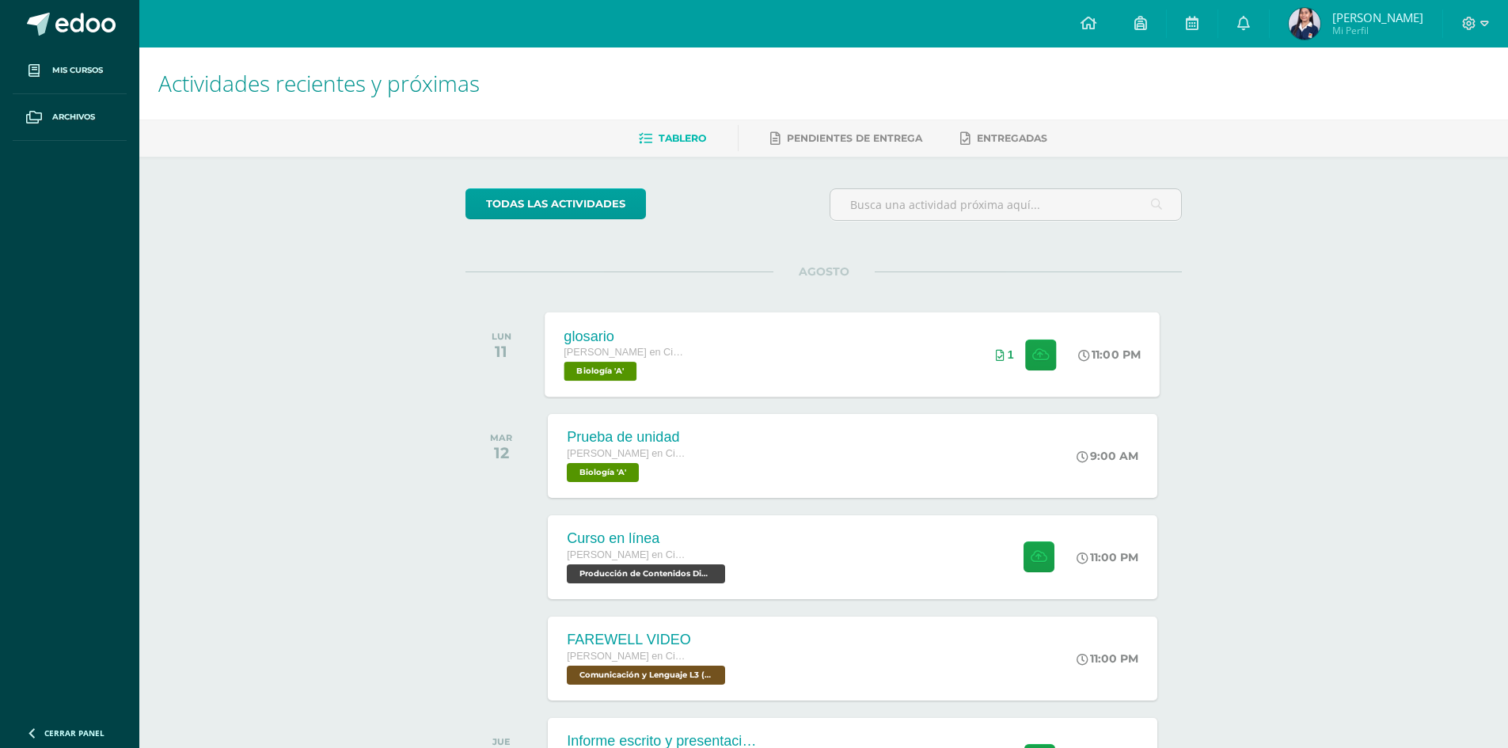
click at [813, 326] on div "glosario Quinto Quinto Bachillerato en Ciencias y Letras con Orientación en Com…" at bounding box center [852, 354] width 615 height 85
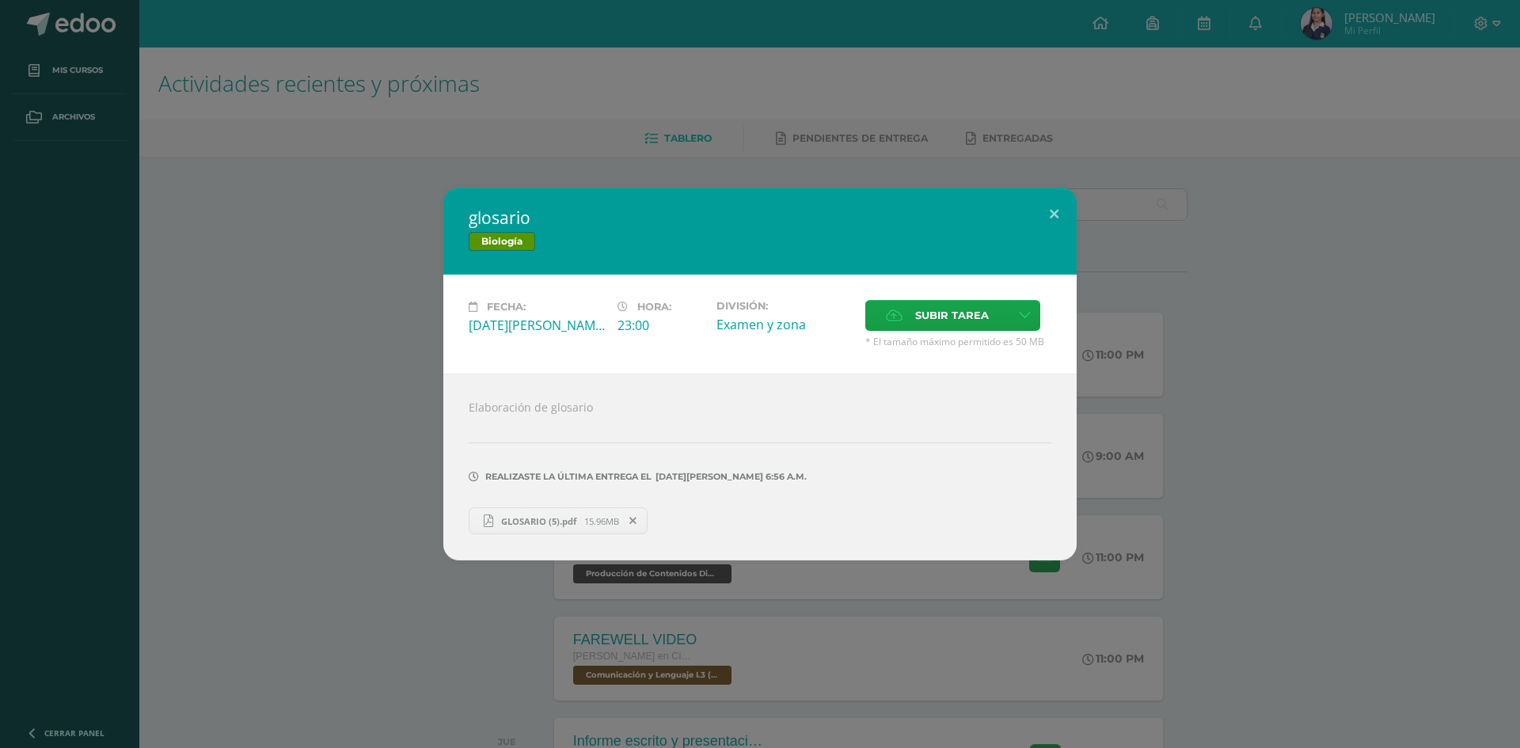
click at [597, 524] on span "15.96MB" at bounding box center [601, 521] width 35 height 12
click at [488, 233] on span "Biología" at bounding box center [502, 241] width 66 height 19
click at [149, 103] on div "glosario Biología Fecha: Lunes 11 de Agosto Hora: 23:00 División: Examen y zona…" at bounding box center [760, 374] width 1520 height 748
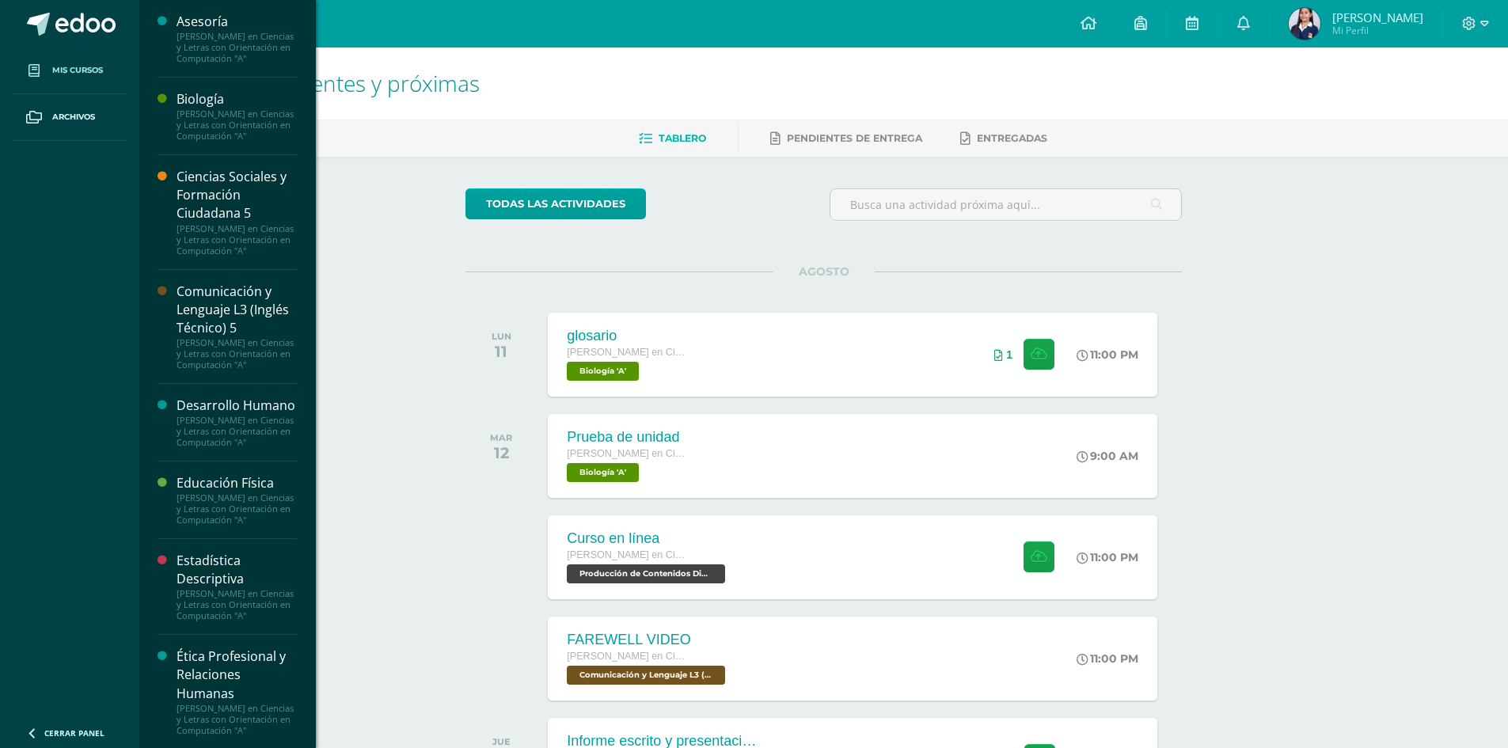
click at [42, 71] on span at bounding box center [34, 70] width 28 height 28
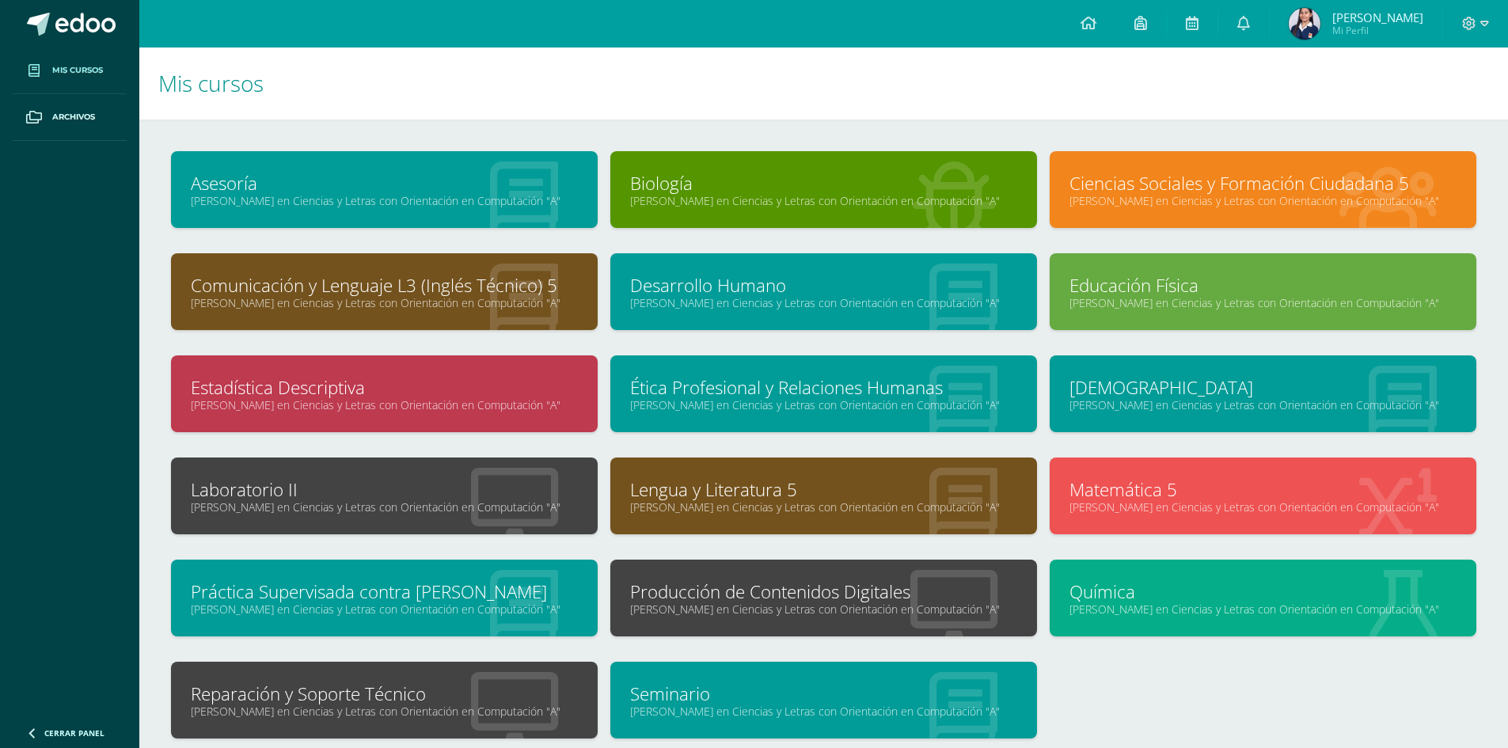
click at [495, 695] on link "Reparación y Soporte Técnico" at bounding box center [384, 694] width 387 height 25
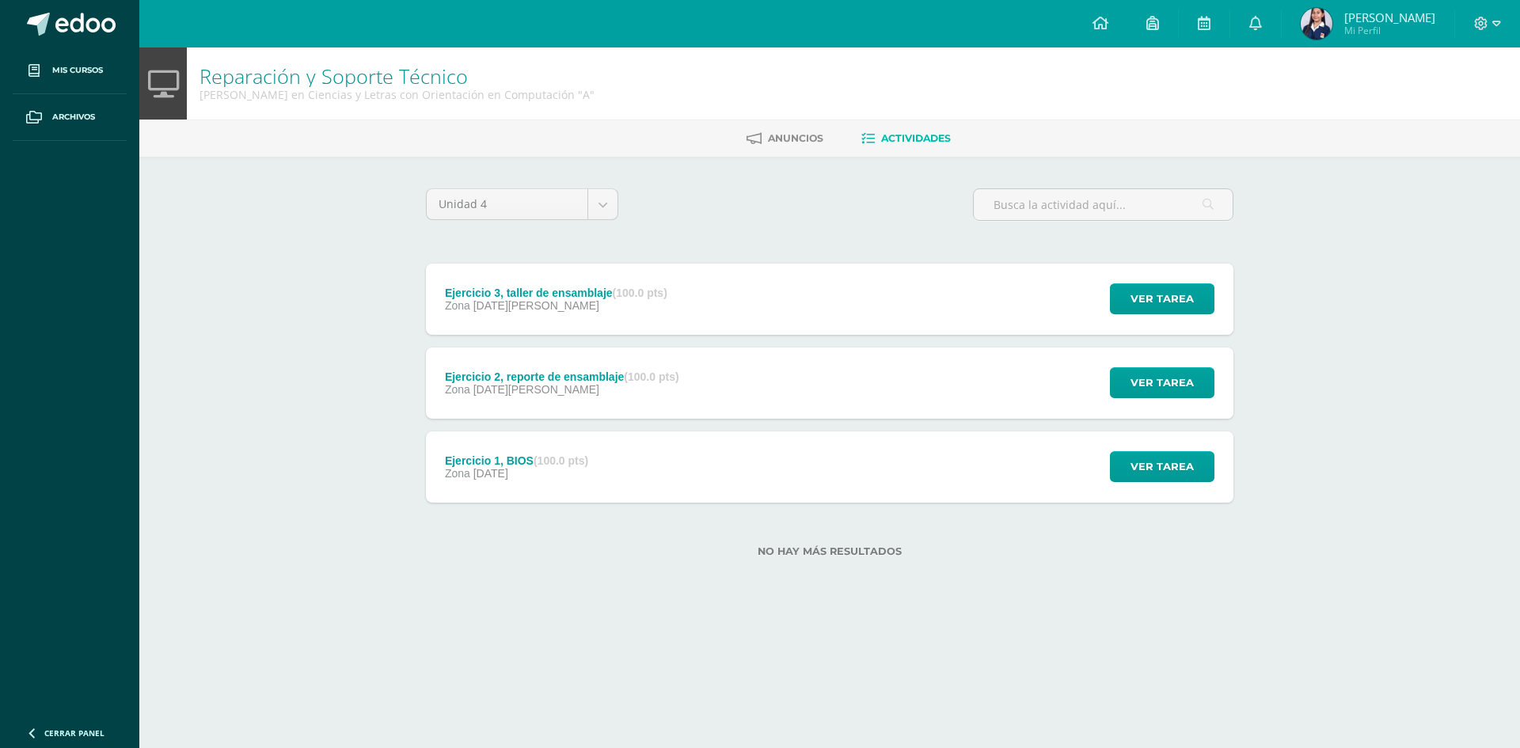
click at [347, 205] on div "Reparación y Soporte Técnico [PERSON_NAME] en Ciencias y Letras con Orientación…" at bounding box center [829, 327] width 1380 height 560
click at [590, 203] on body "Mis cursos Archivos Cerrar panel Asesoría [PERSON_NAME] en Ciencias y Letras co…" at bounding box center [760, 304] width 1520 height 608
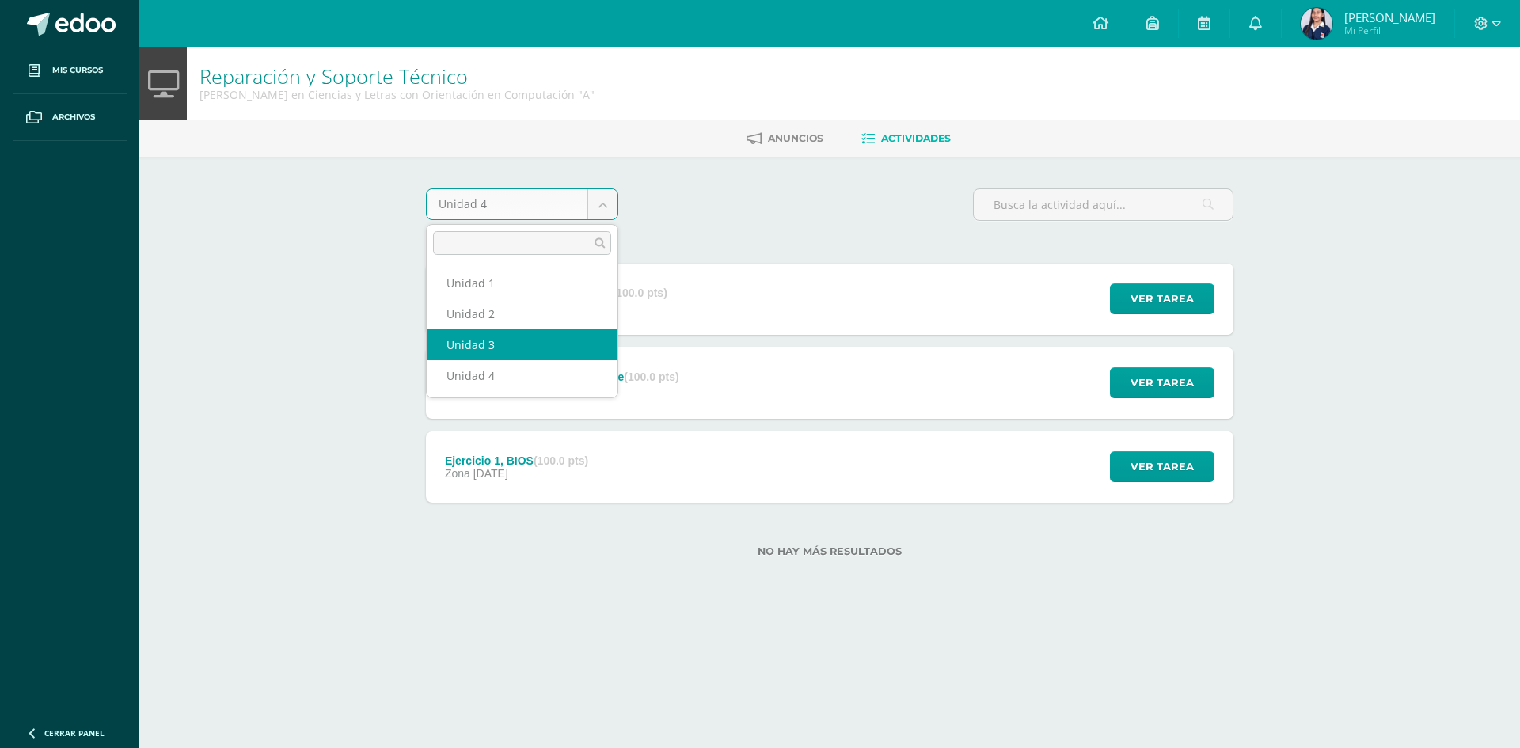
select select "Unidad 3"
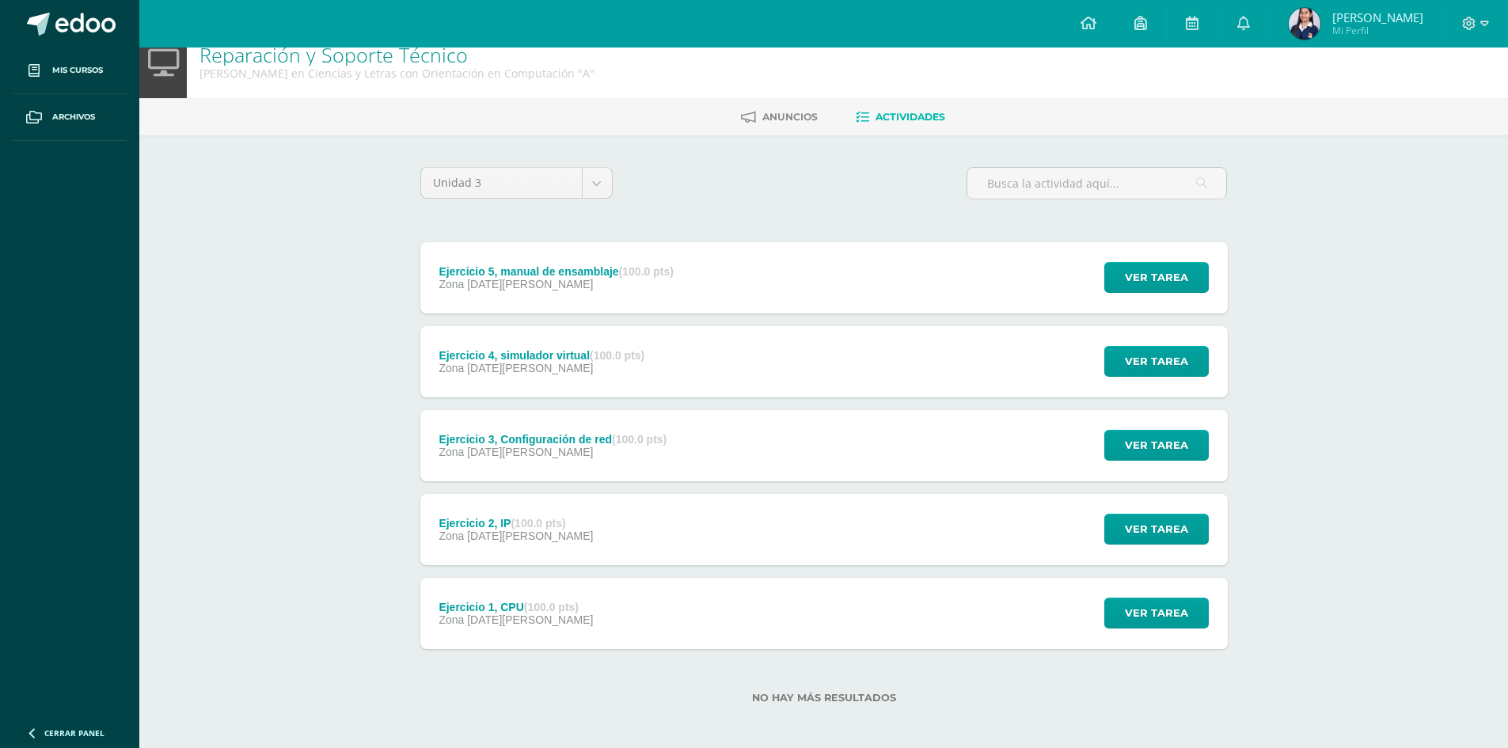
scroll to position [28, 0]
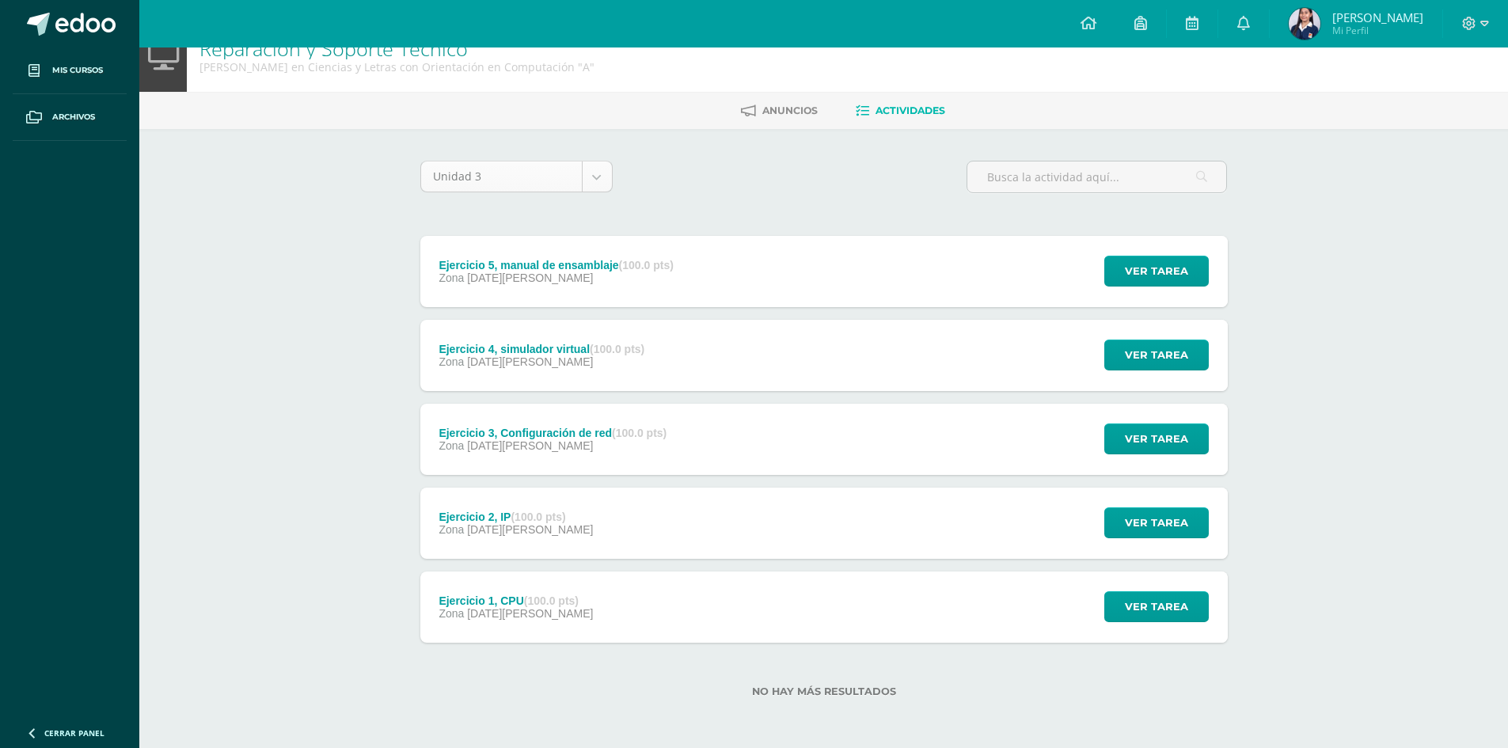
click at [604, 176] on body "Mis cursos Archivos Cerrar panel Asesoría Quinto Quinto Bachillerato en Ciencia…" at bounding box center [754, 360] width 1508 height 776
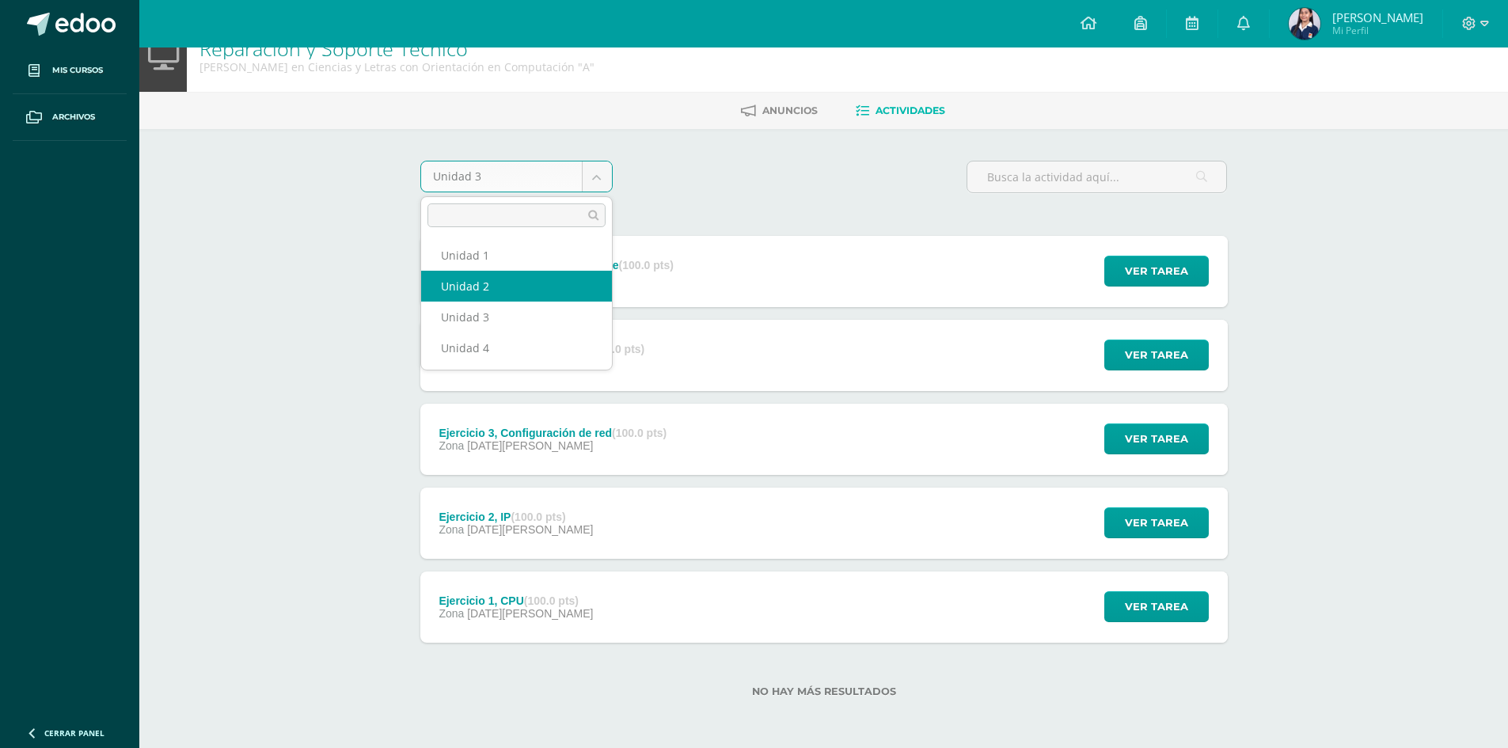
select select "Unidad 2"
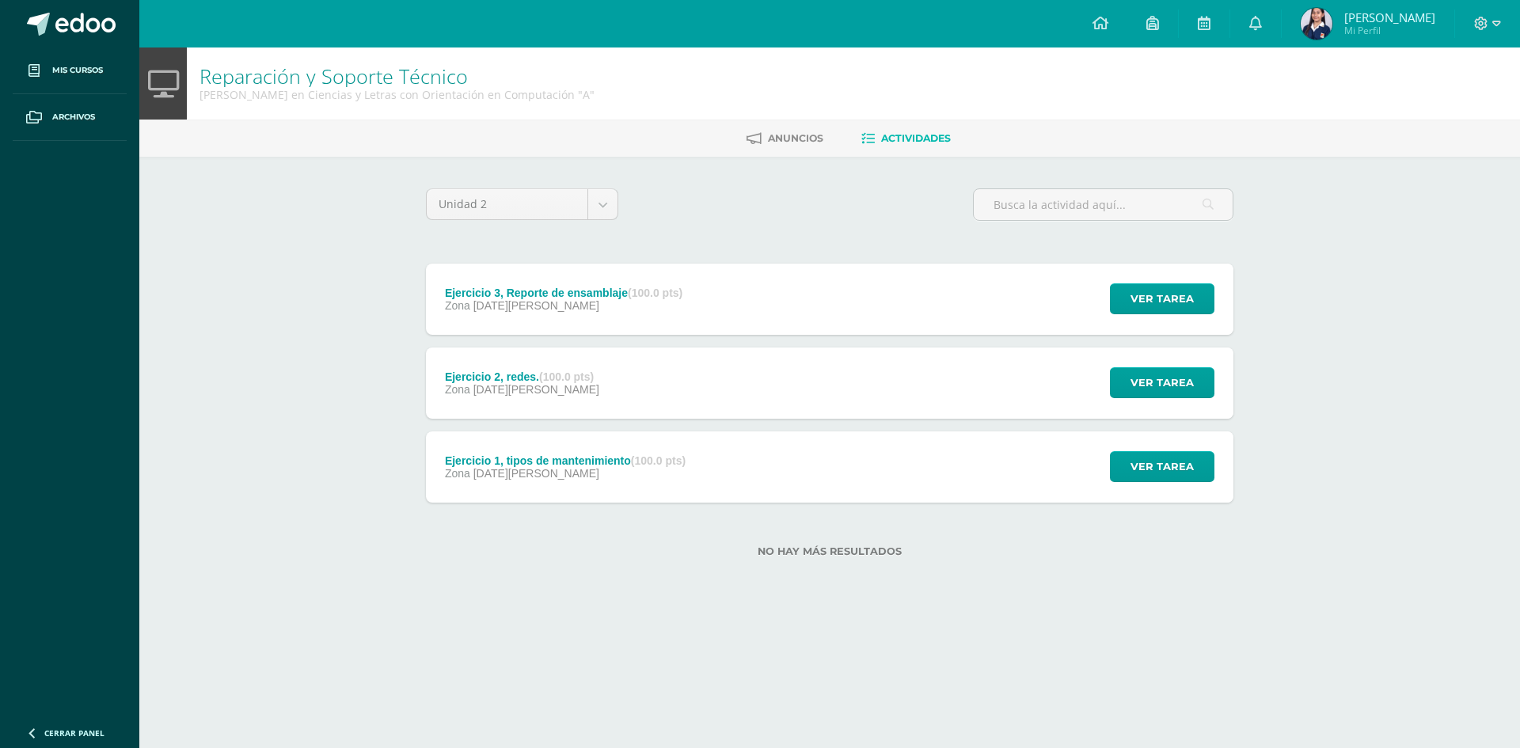
click at [879, 326] on div "Ejercicio 3, Reporte de ensamblaje (100.0 pts) Zona 23 de Abril Ver tarea Ejerc…" at bounding box center [829, 299] width 807 height 71
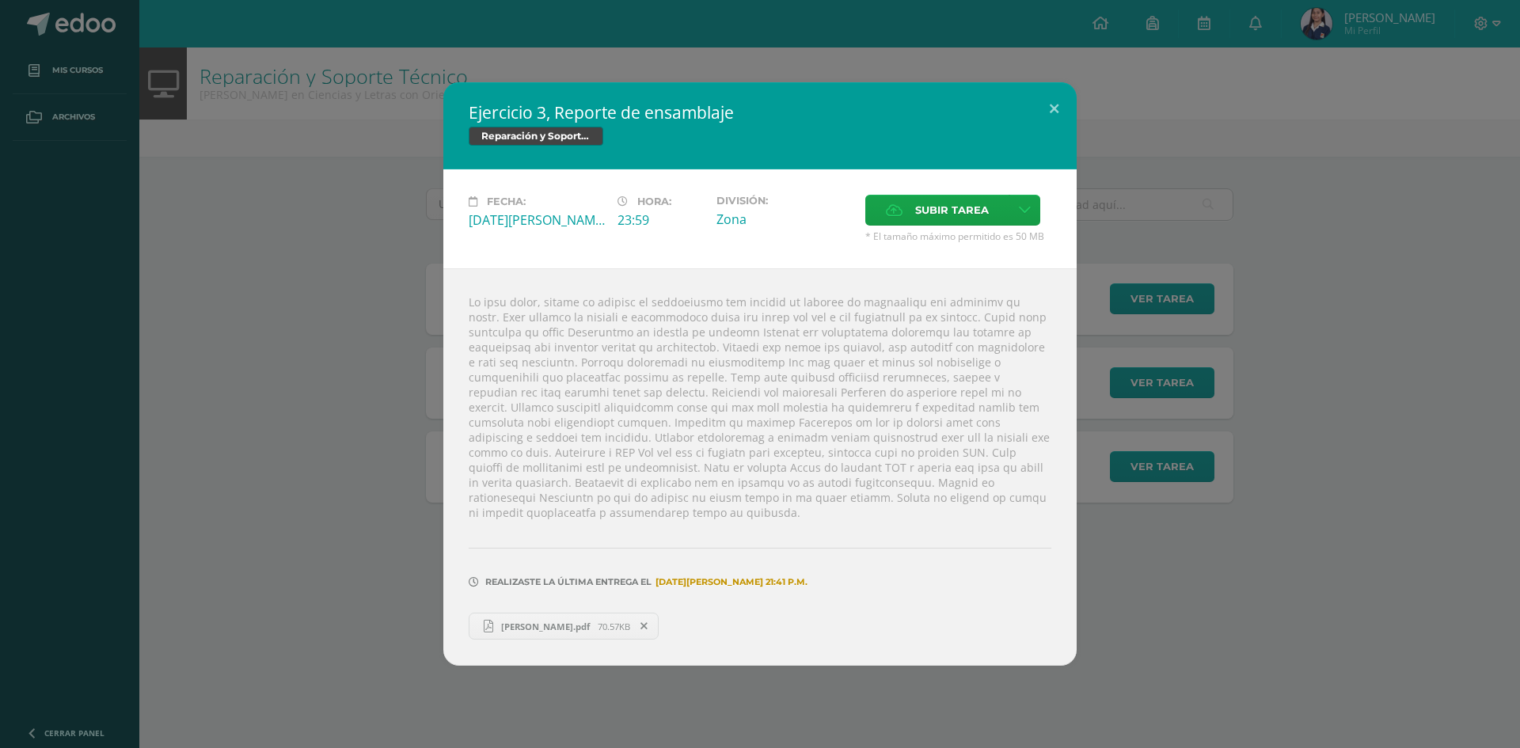
click at [587, 613] on link "Daniela Hernández.pdf 70.57KB" at bounding box center [564, 626] width 190 height 27
click at [322, 233] on div "Ejercicio 3, Reporte de ensamblaje Reparación y Soporte Técnico Fecha: Miércole…" at bounding box center [759, 373] width 1507 height 583
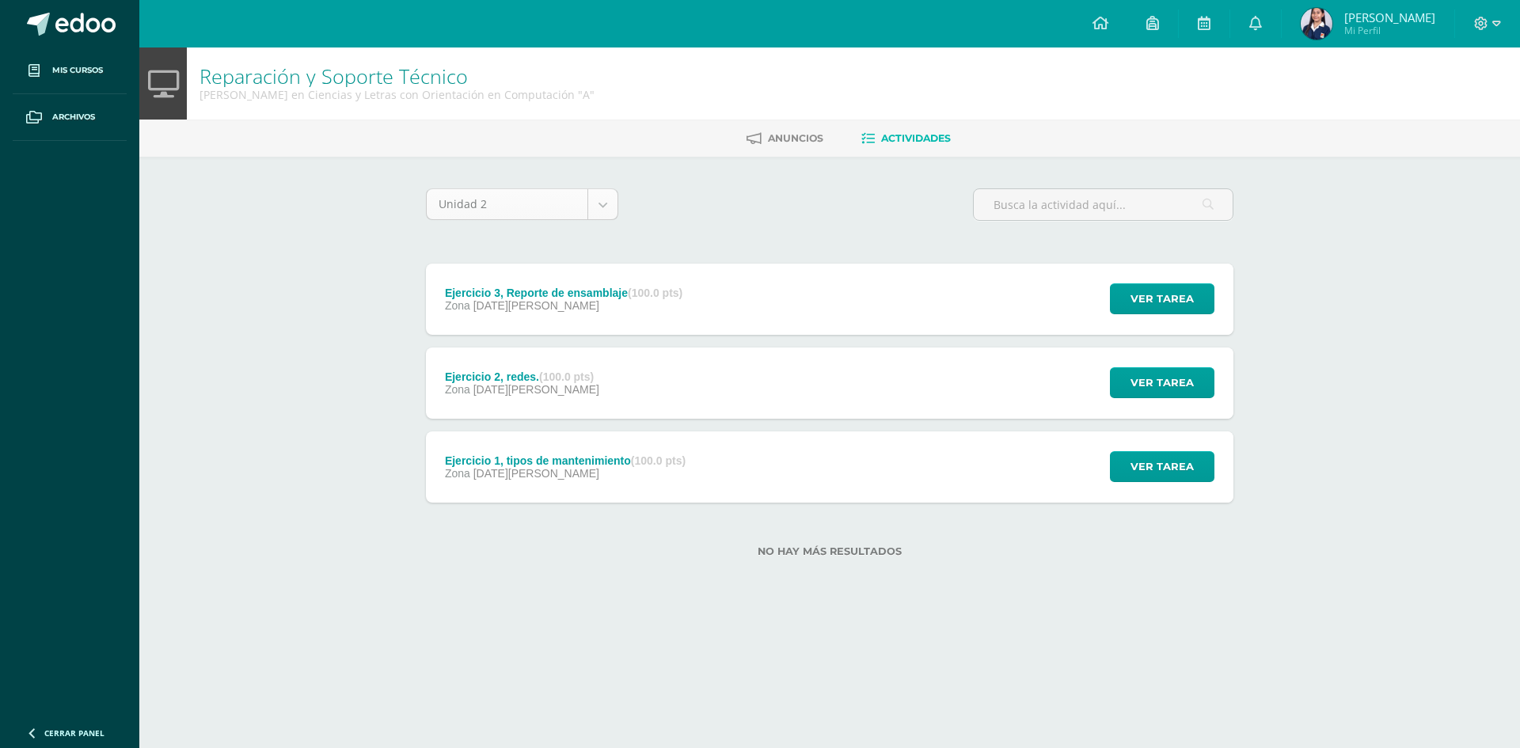
click at [606, 196] on body "Mis cursos Archivos Cerrar panel Asesoría Quinto Quinto Bachillerato en Ciencia…" at bounding box center [760, 304] width 1520 height 608
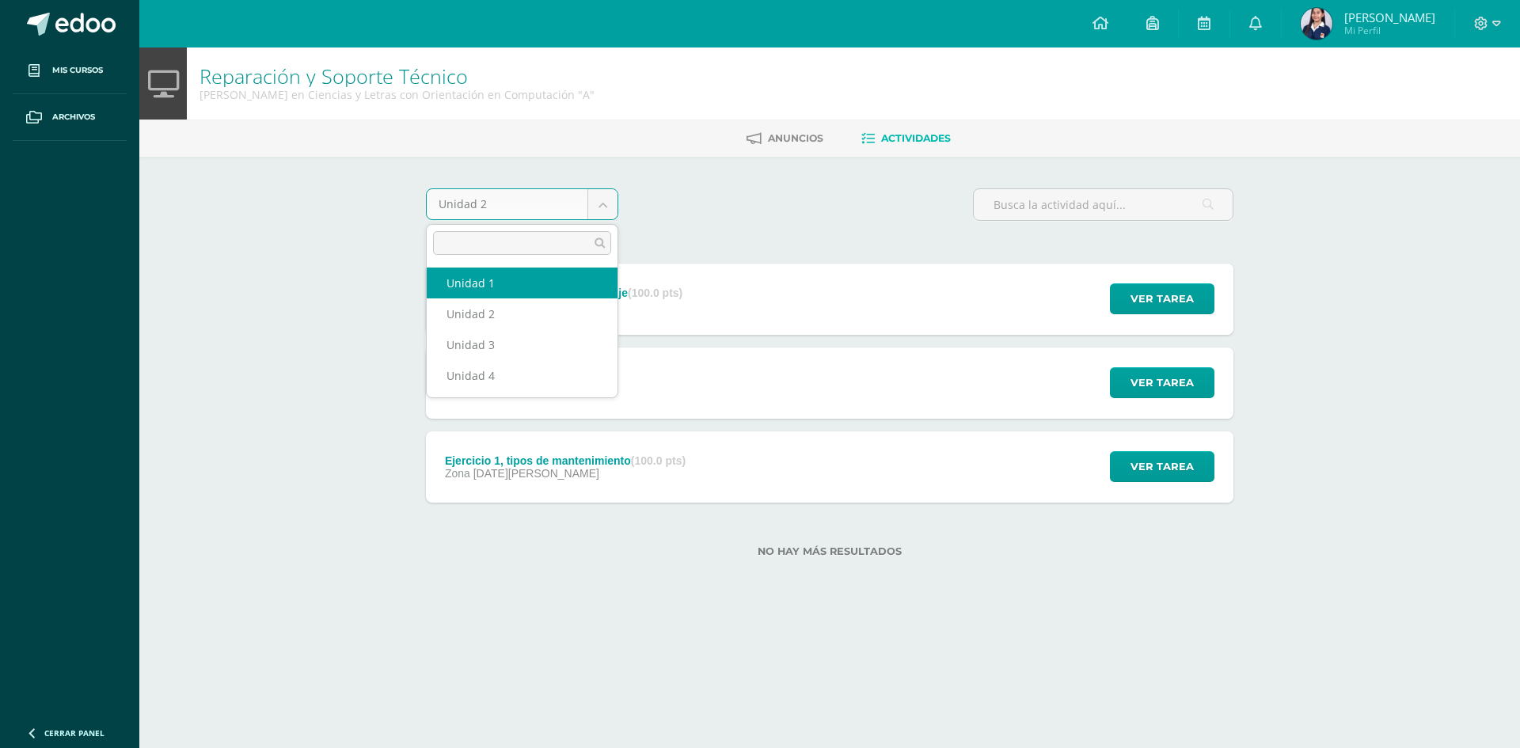
select select "Unidad 1"
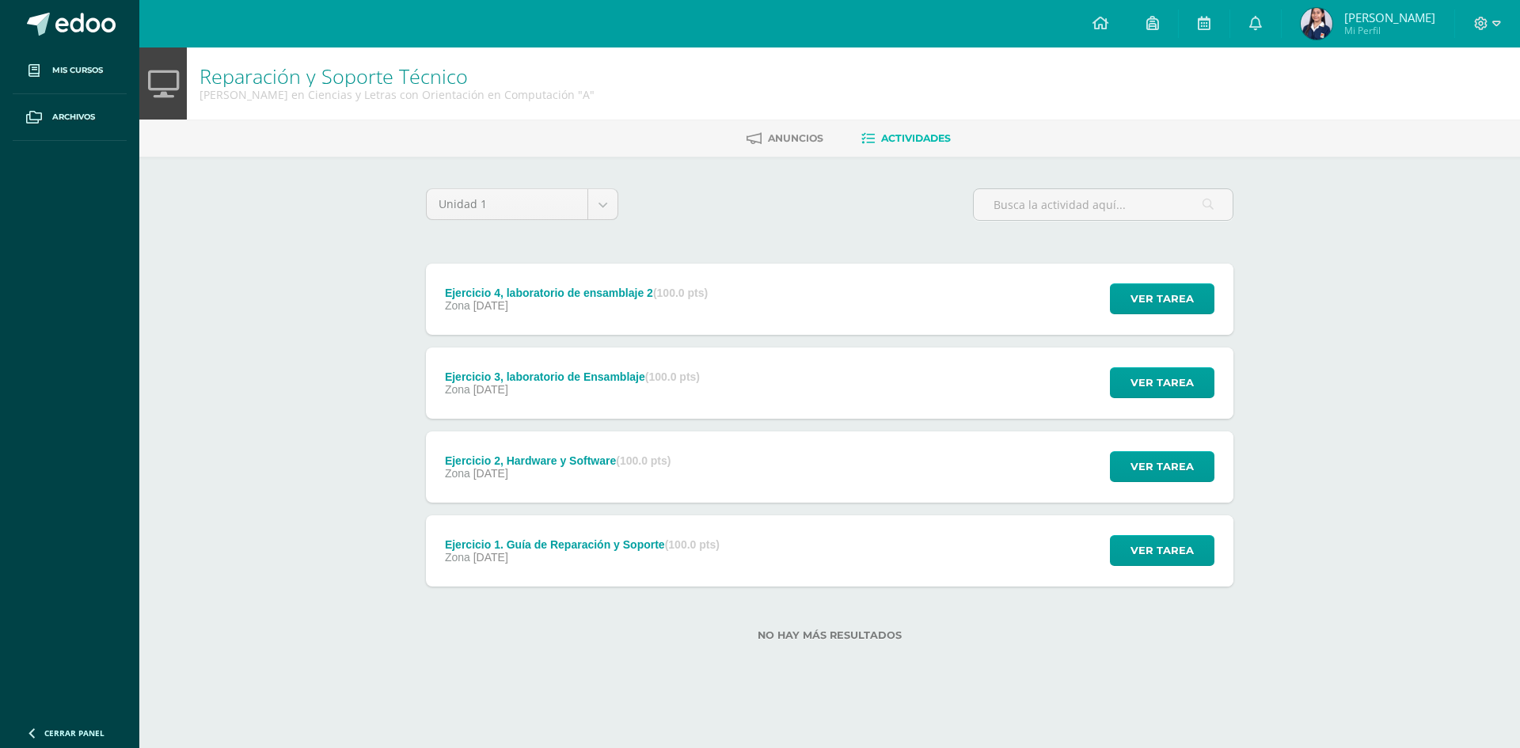
click at [686, 381] on strong "(100.0 pts)" at bounding box center [672, 376] width 55 height 13
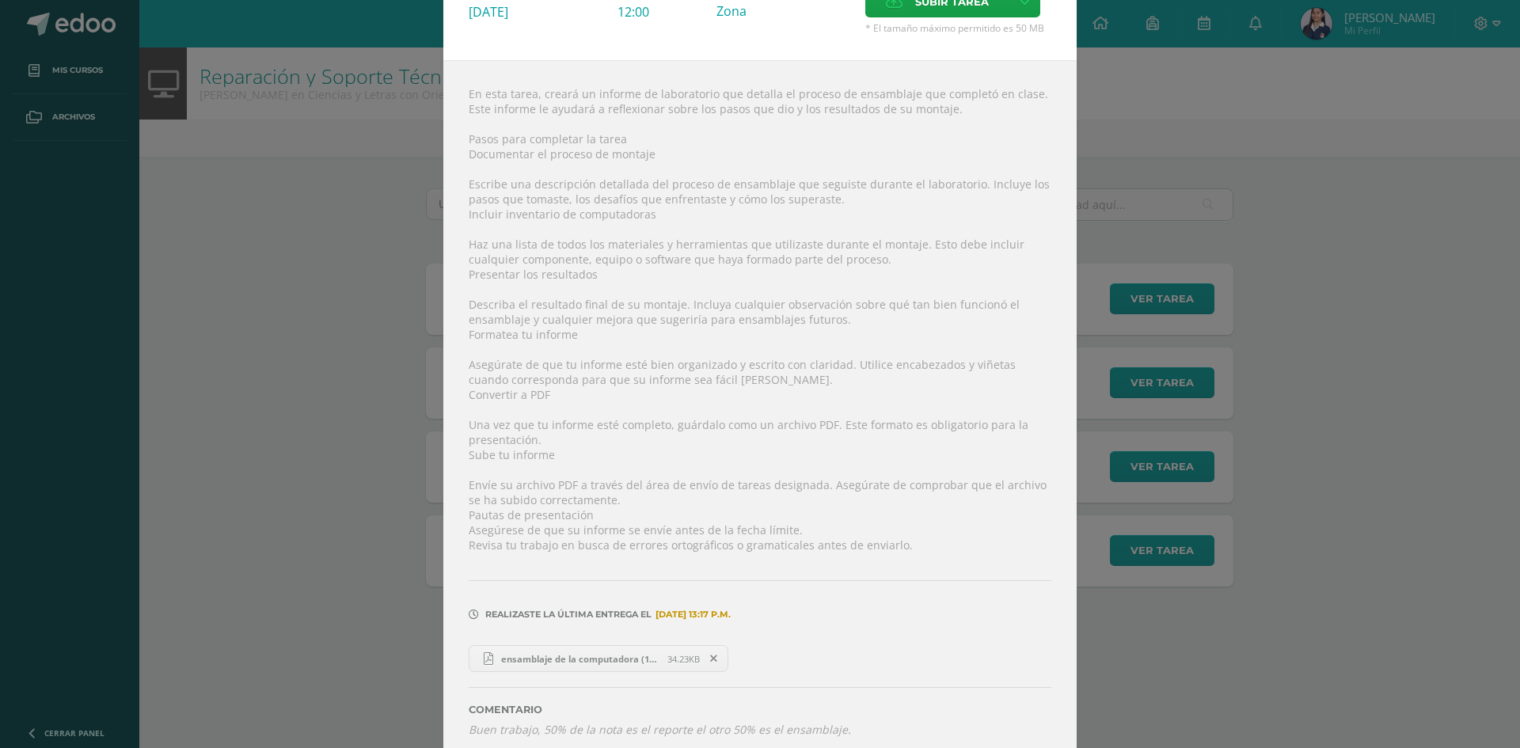
scroll to position [141, 0]
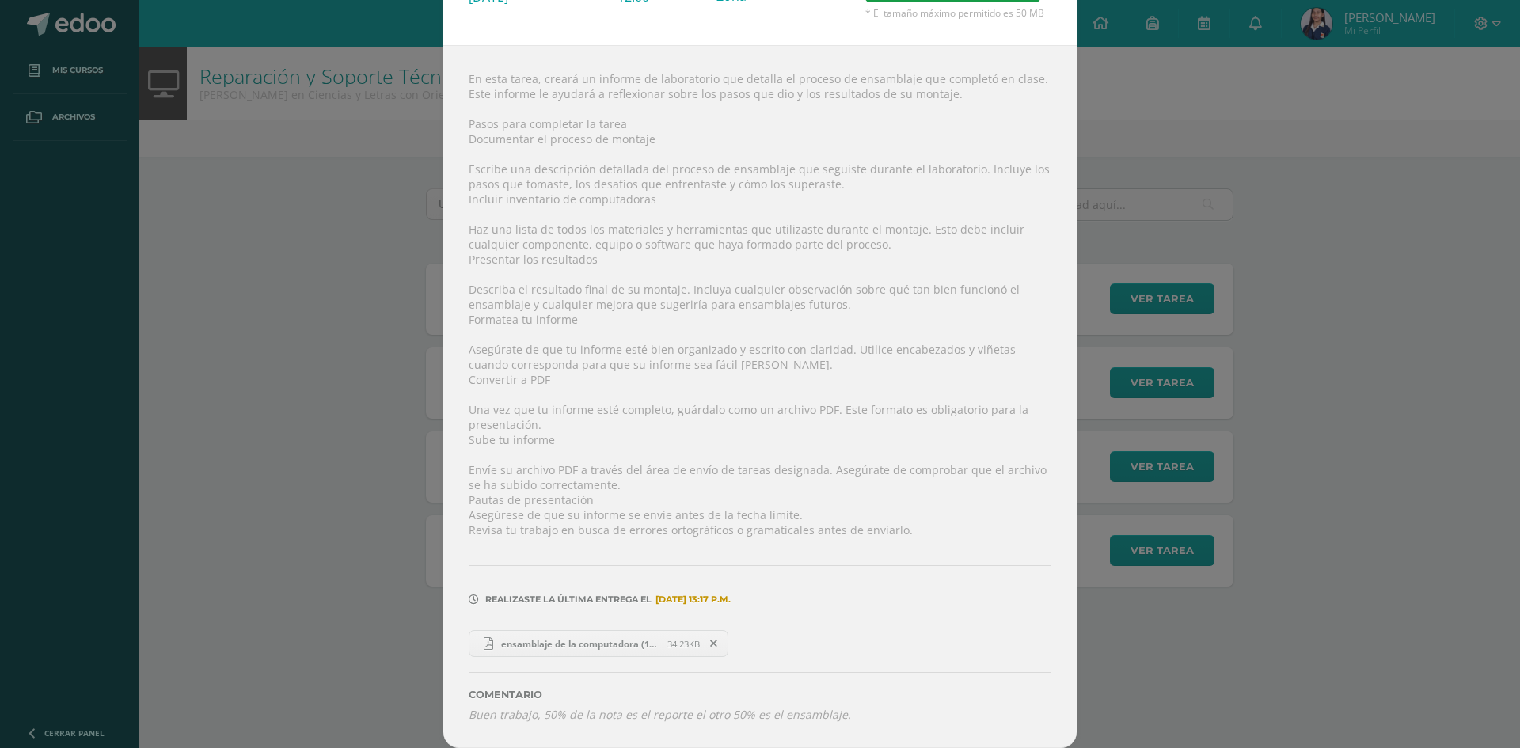
click at [549, 641] on span "ensamblaje de la computadora (1).pdf" at bounding box center [580, 644] width 174 height 12
click at [80, 92] on div "Ejercicio 3, laboratorio de Ensamblaje Reparación y Soporte Técnico Fecha: Lune…" at bounding box center [759, 303] width 1507 height 889
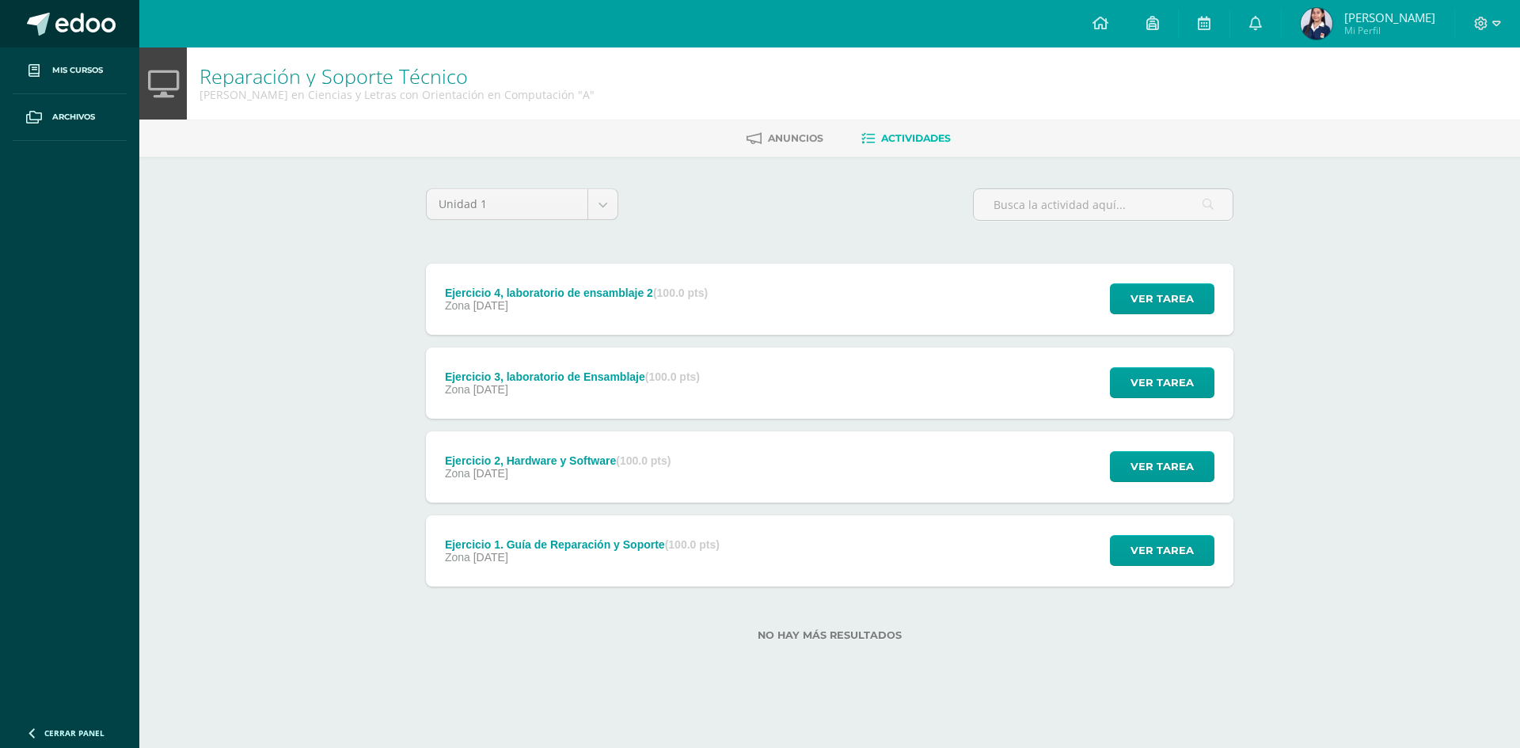
click at [81, 29] on span at bounding box center [85, 25] width 60 height 24
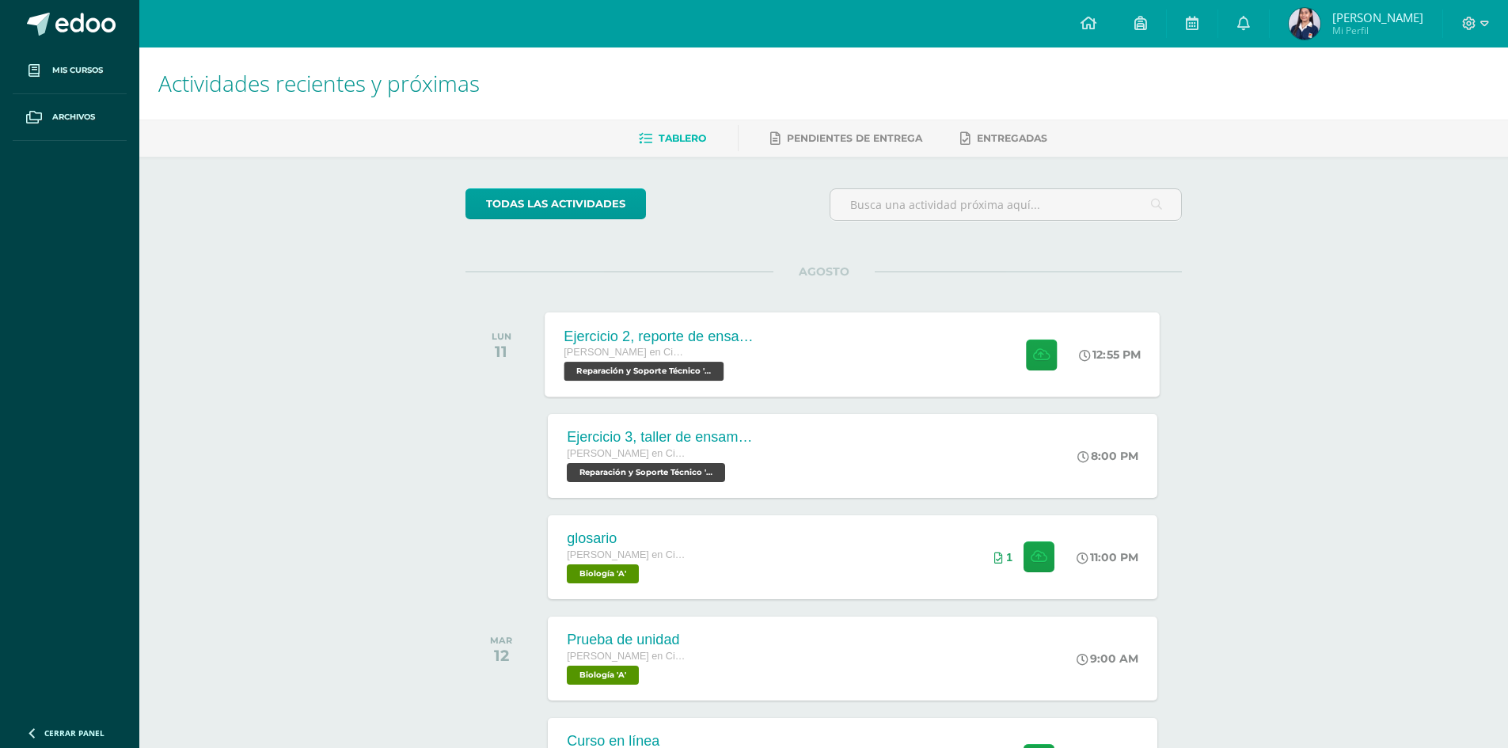
click at [817, 362] on div "Ejercicio 2, reporte de ensamblaje Quinto Quinto Bachillerato en Ciencias y Let…" at bounding box center [852, 354] width 615 height 85
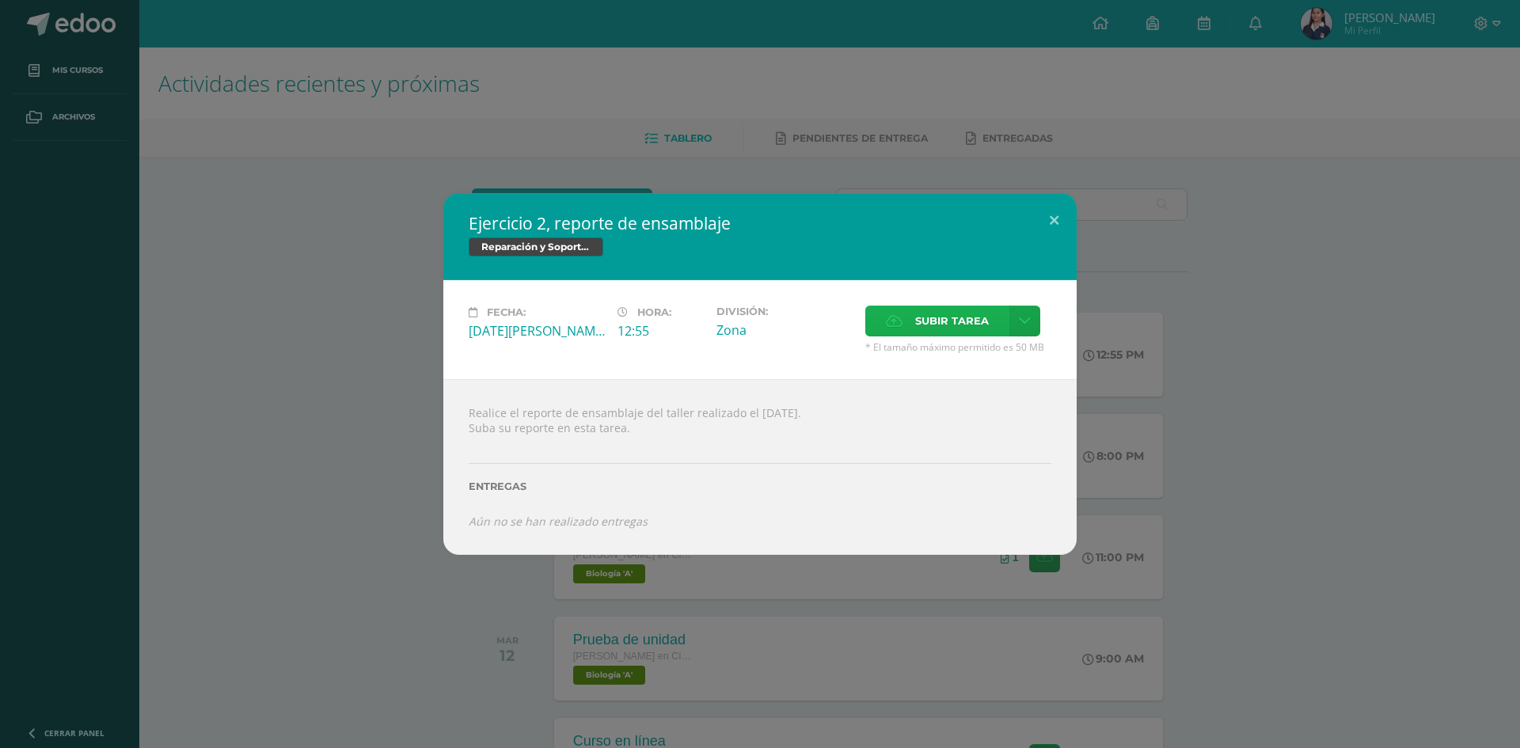
click at [905, 325] on label "Subir tarea" at bounding box center [937, 321] width 144 height 31
click at [0, 0] on input "Subir tarea" at bounding box center [0, 0] width 0 height 0
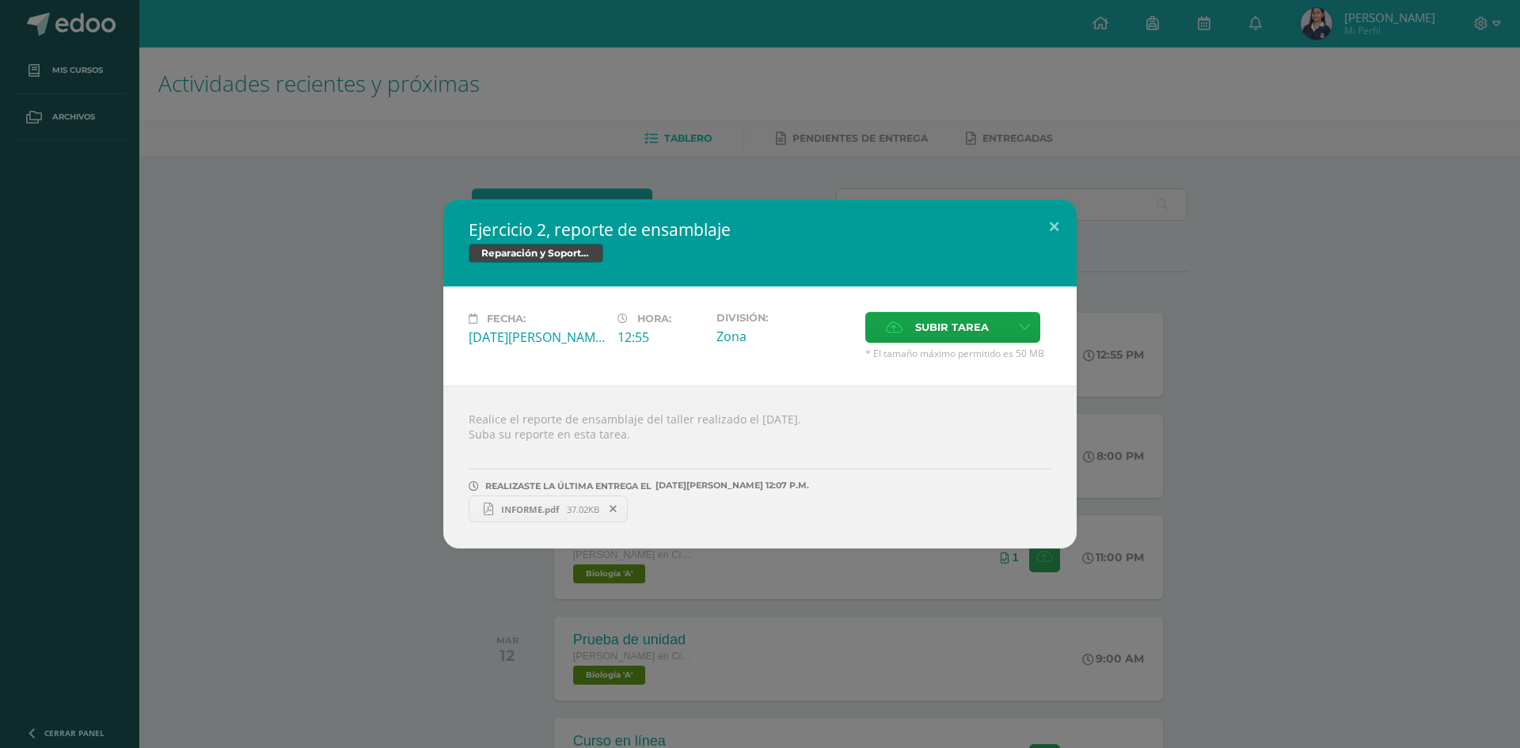
click at [260, 174] on div "Ejercicio 2, reporte de ensamblaje Reparación y Soporte Técnico Fecha: Lunes 11…" at bounding box center [760, 374] width 1520 height 748
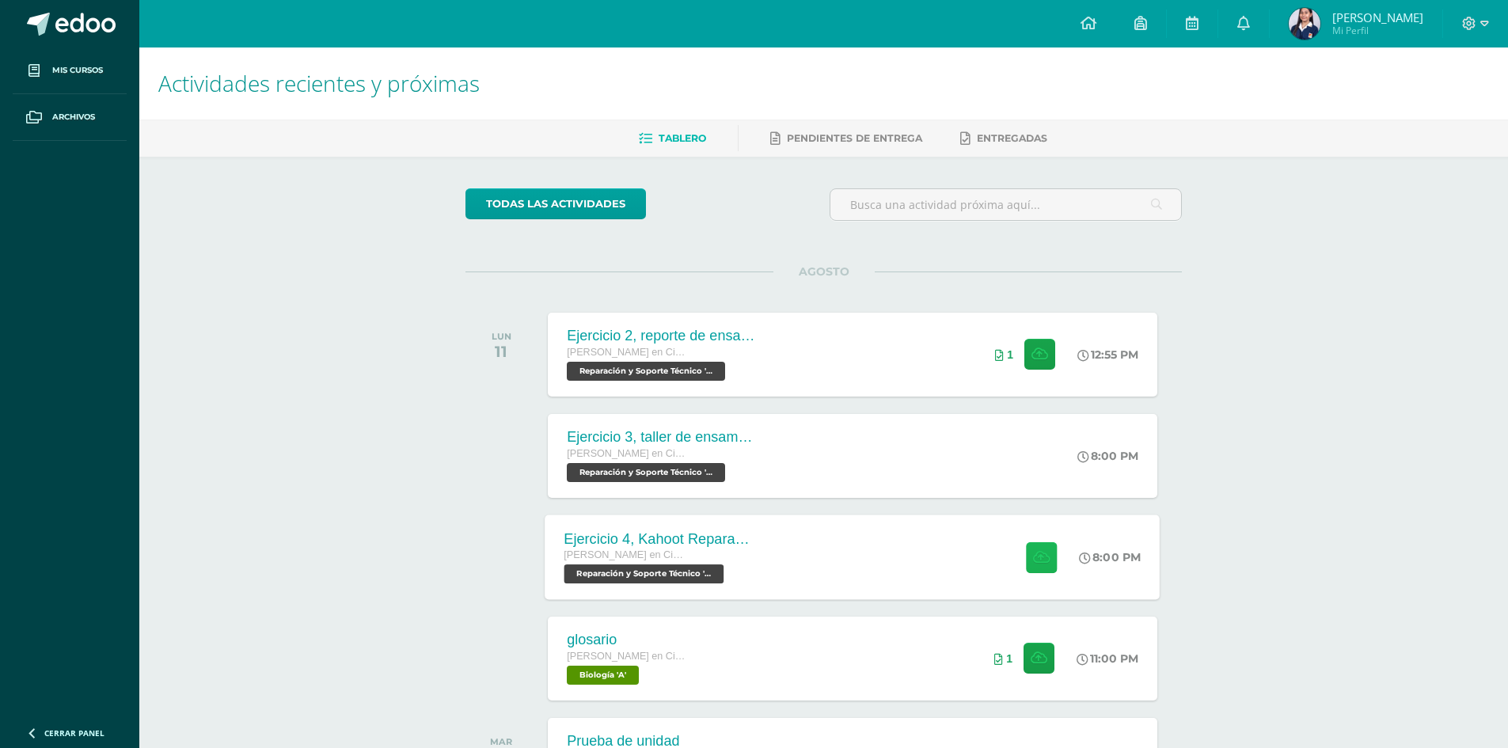
click at [1038, 565] on button at bounding box center [1041, 556] width 31 height 31
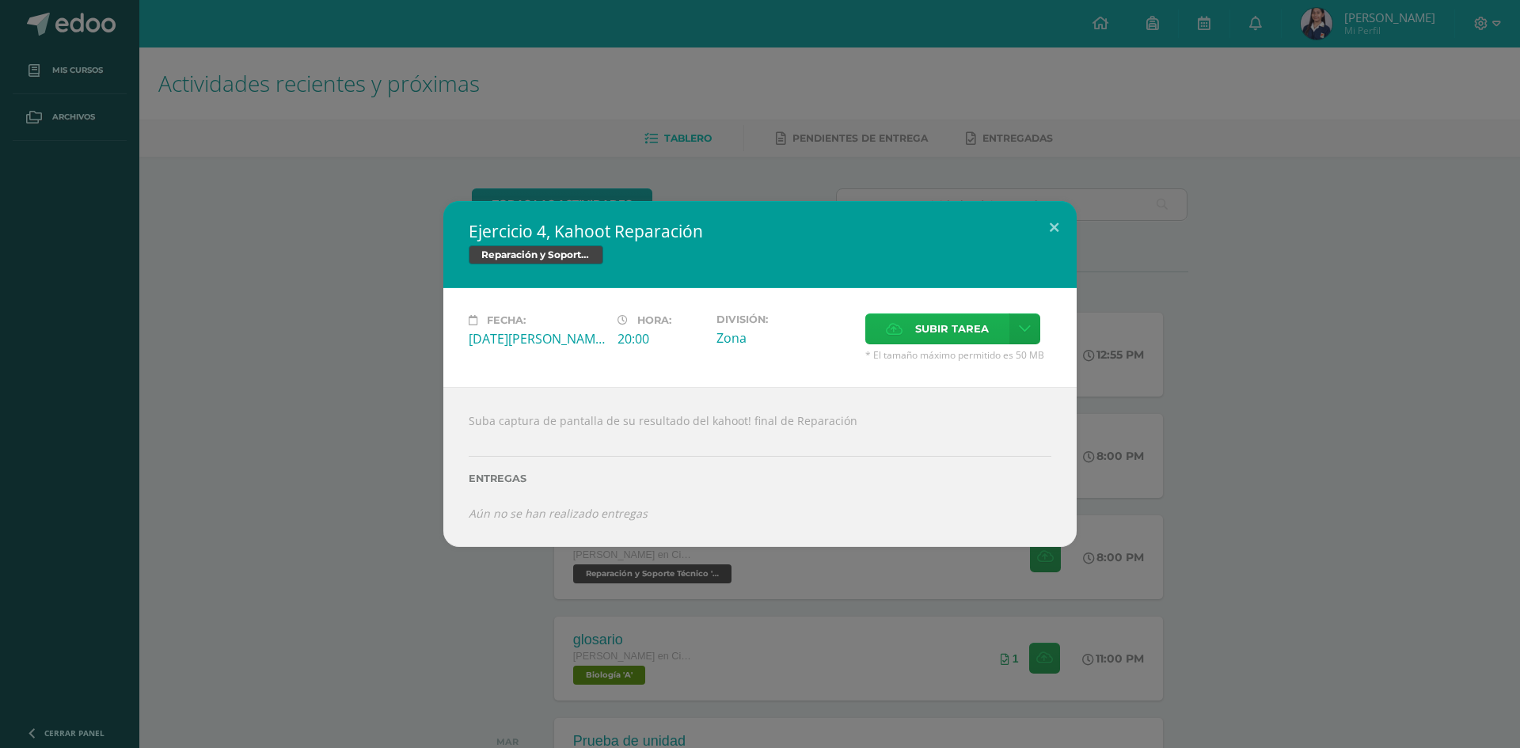
click at [909, 335] on label "Subir tarea" at bounding box center [937, 328] width 144 height 31
click at [0, 0] on input "Subir tarea" at bounding box center [0, 0] width 0 height 0
